Goal: Use online tool/utility: Utilize a website feature to perform a specific function

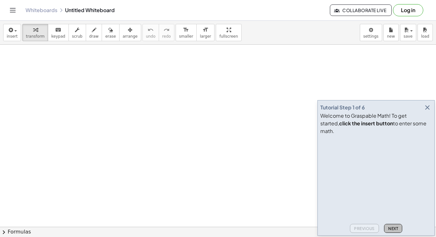
click at [390, 224] on button "Next" at bounding box center [393, 228] width 18 height 9
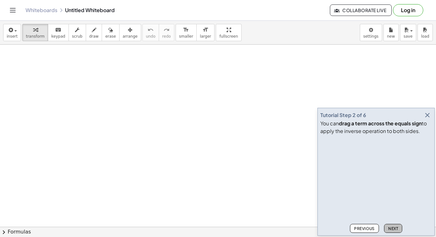
click at [389, 230] on span "Next" at bounding box center [393, 228] width 10 height 5
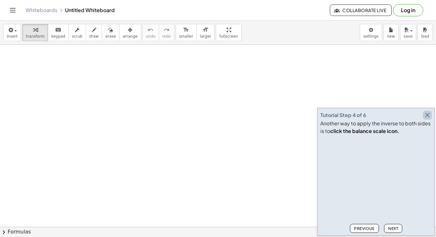
click at [427, 114] on icon "button" at bounding box center [427, 115] width 8 height 8
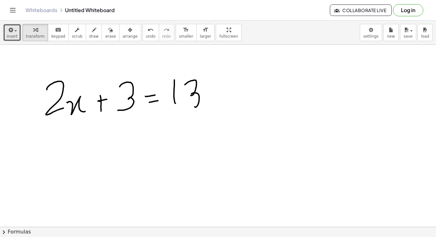
click at [6, 38] on button "insert" at bounding box center [12, 32] width 18 height 17
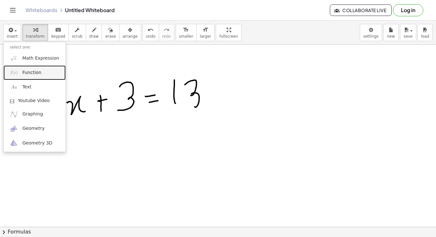
click at [33, 75] on span "Function" at bounding box center [31, 72] width 19 height 6
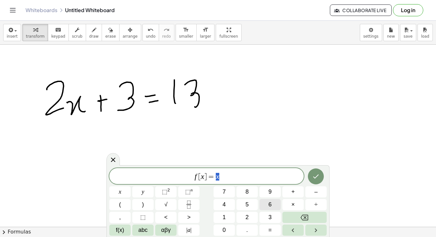
click at [251, 218] on button "2" at bounding box center [246, 217] width 21 height 11
click at [248, 202] on span "5" at bounding box center [246, 204] width 3 height 9
click at [247, 203] on span "5" at bounding box center [246, 204] width 3 height 9
click at [250, 203] on button "5" at bounding box center [246, 204] width 21 height 11
click at [317, 171] on button "Done" at bounding box center [316, 176] width 16 height 16
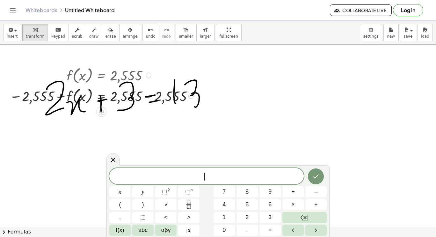
click at [318, 177] on icon "Done" at bounding box center [316, 176] width 8 height 8
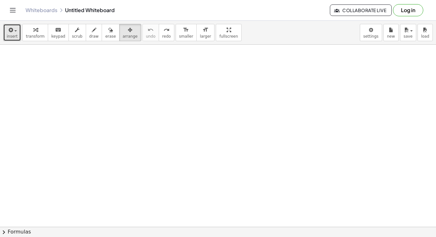
click at [12, 39] on button "insert" at bounding box center [12, 32] width 18 height 17
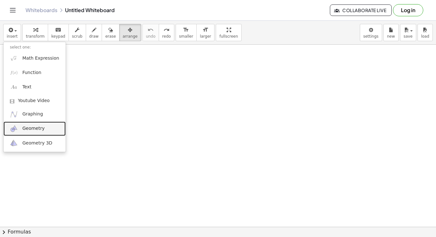
click at [32, 129] on span "Geometry" at bounding box center [33, 128] width 22 height 6
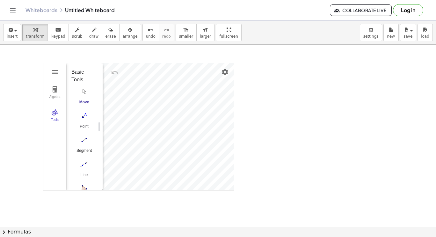
click at [86, 144] on img "Segment. Select two points or positions" at bounding box center [83, 140] width 25 height 10
